Goal: Task Accomplishment & Management: Use online tool/utility

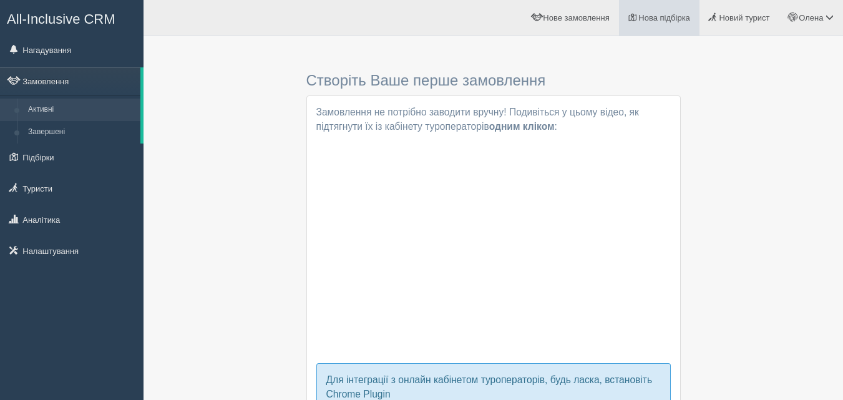
click at [641, 17] on span "Нова підбірка" at bounding box center [665, 17] width 52 height 9
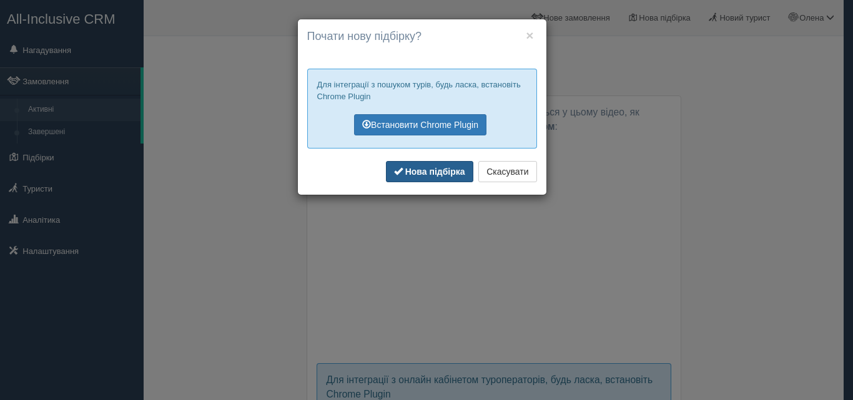
click at [426, 172] on b "Нова підбірка" at bounding box center [435, 172] width 60 height 10
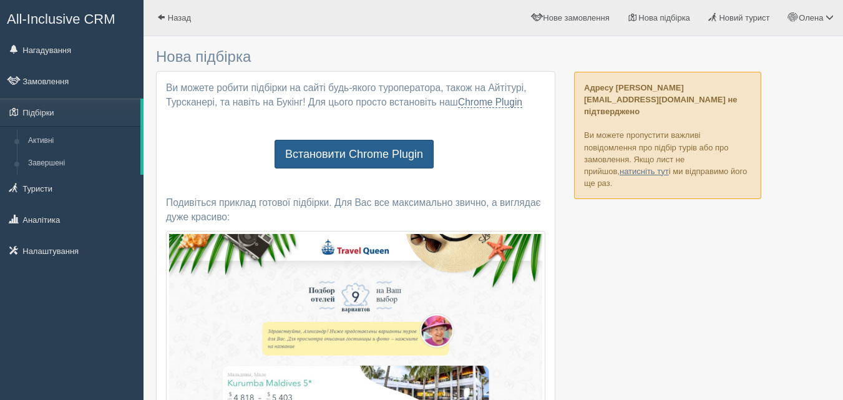
click at [399, 157] on link "Встановити Chrome Plugin" at bounding box center [354, 154] width 159 height 29
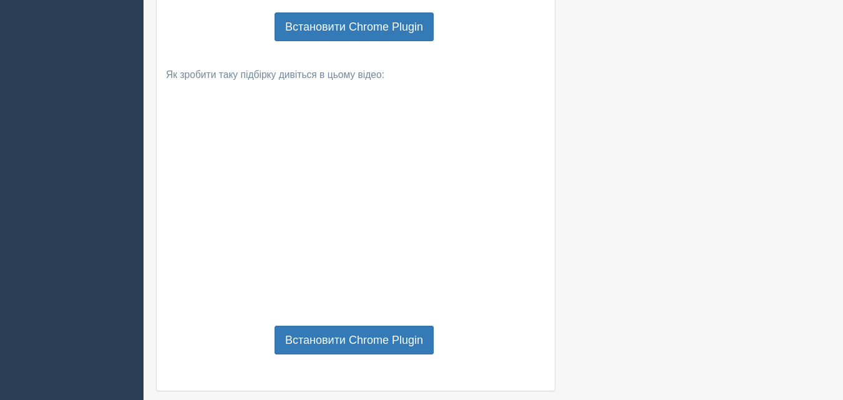
scroll to position [972, 0]
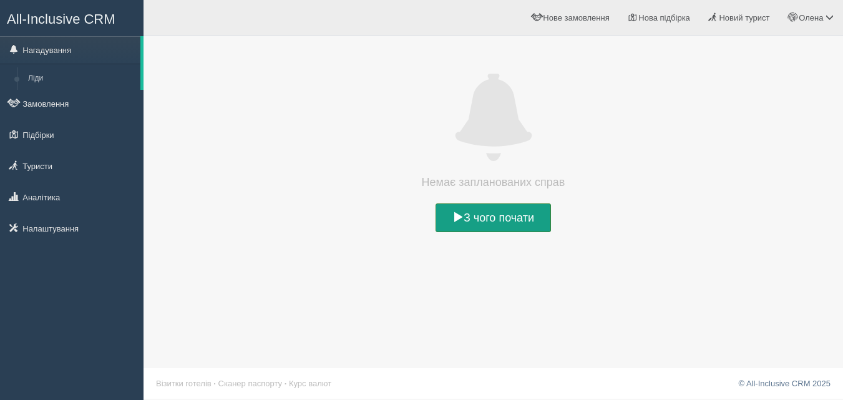
click at [503, 213] on link "З чого почати" at bounding box center [493, 218] width 115 height 29
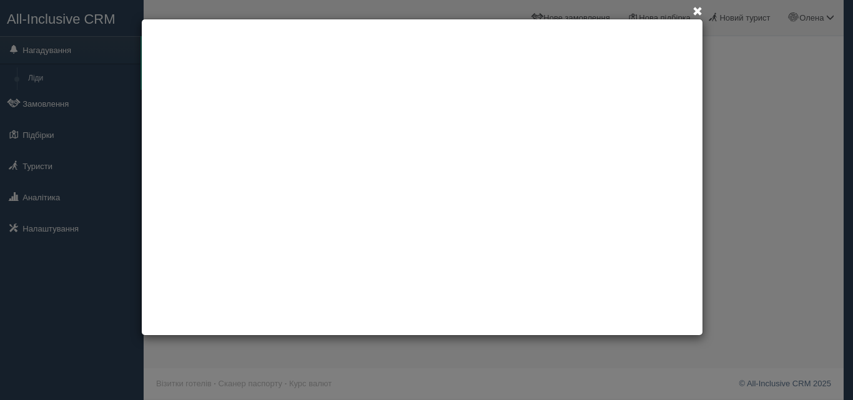
click at [698, 13] on span at bounding box center [697, 12] width 10 height 10
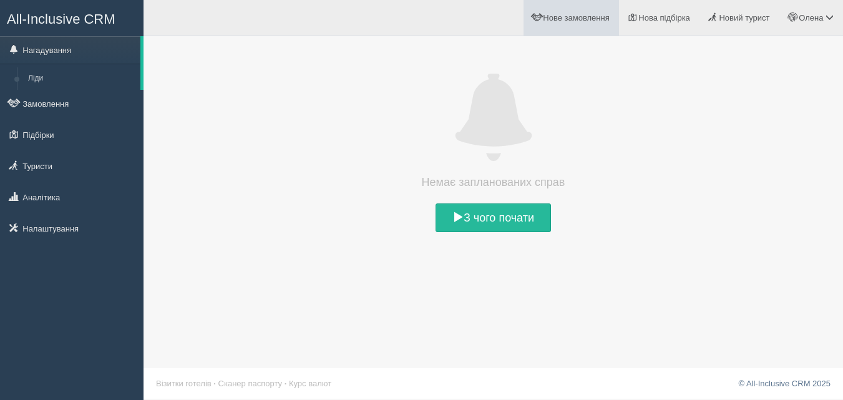
click at [576, 20] on span "Нове замовлення" at bounding box center [576, 17] width 66 height 9
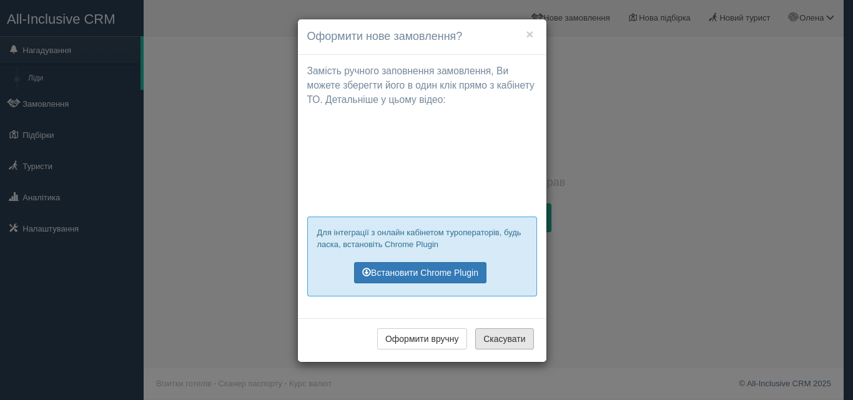
click at [509, 339] on button "Скасувати" at bounding box center [504, 338] width 58 height 21
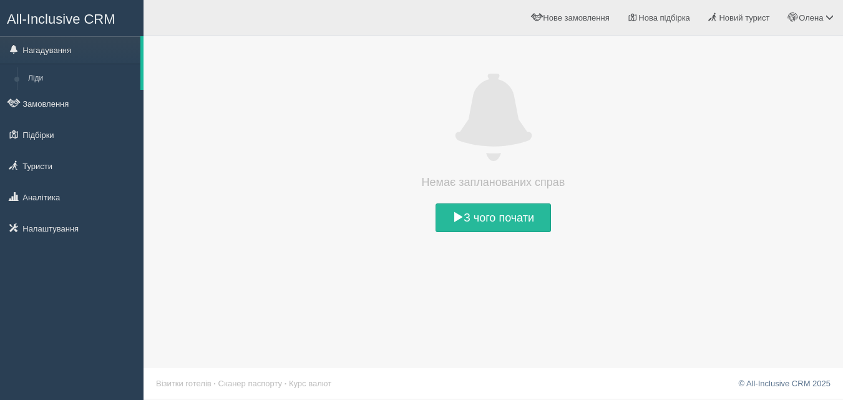
click at [79, 24] on span "All-Inclusive CRM" at bounding box center [61, 19] width 109 height 16
click at [498, 220] on link "З чого почати" at bounding box center [493, 218] width 115 height 29
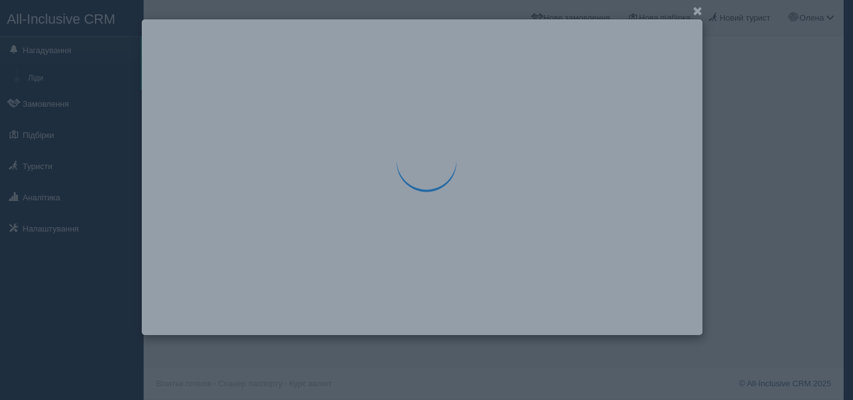
click at [701, 11] on span at bounding box center [697, 12] width 10 height 10
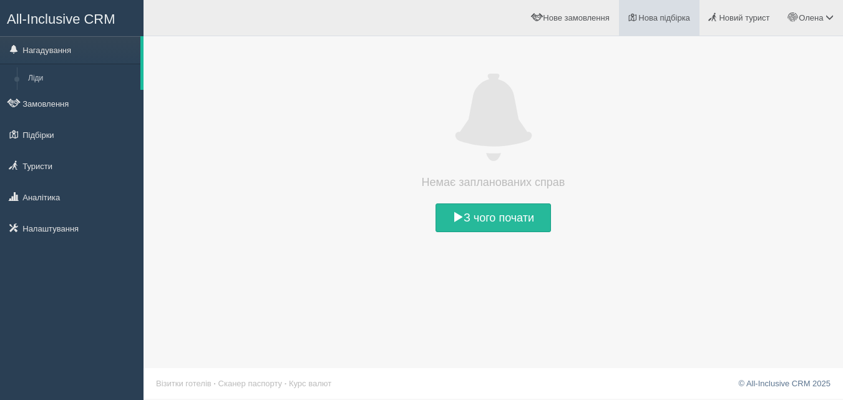
click at [679, 20] on span "Нова підбірка" at bounding box center [665, 17] width 52 height 9
